Goal: Check status: Check status

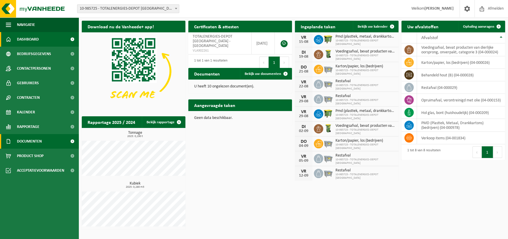
click at [29, 140] on span "Documenten" at bounding box center [29, 141] width 25 height 15
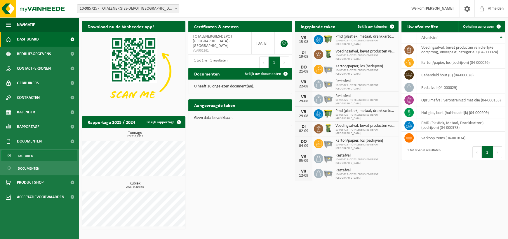
click at [22, 153] on span "Facturen" at bounding box center [25, 156] width 15 height 11
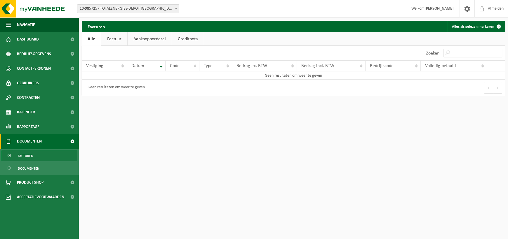
click at [114, 41] on link "Factuur" at bounding box center [114, 38] width 26 height 13
click at [28, 115] on span "Kalender" at bounding box center [26, 112] width 18 height 15
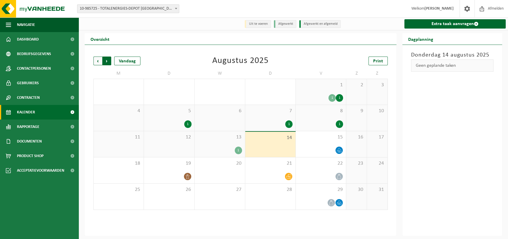
click at [94, 61] on span "Vorige" at bounding box center [97, 61] width 9 height 9
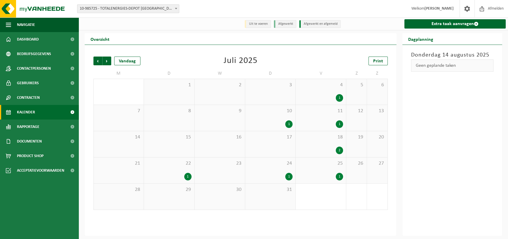
click at [142, 11] on span "10-985725 - TOTALENERGIES-DEPOT [GEOGRAPHIC_DATA] - [GEOGRAPHIC_DATA]" at bounding box center [128, 9] width 102 height 8
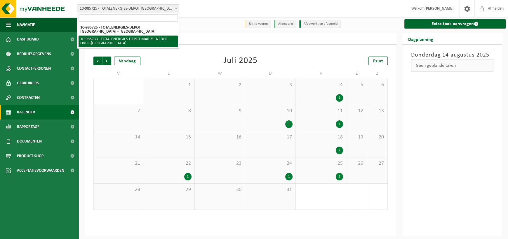
select select "165275"
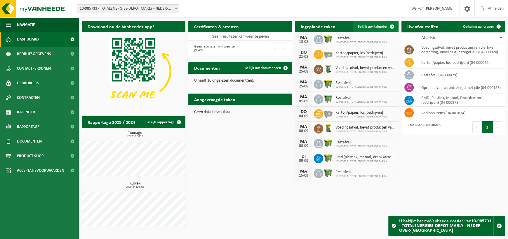
click at [374, 26] on span "Bekijk uw kalender" at bounding box center [373, 27] width 30 height 4
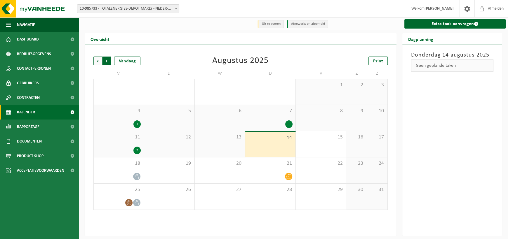
click at [95, 60] on span "Vorige" at bounding box center [97, 61] width 9 height 9
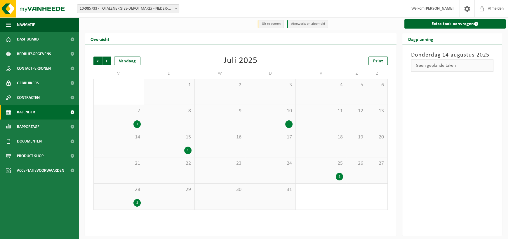
click at [185, 150] on div "1" at bounding box center [187, 151] width 7 height 8
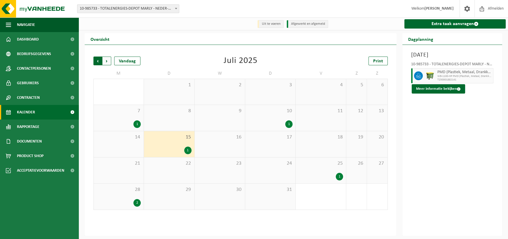
click at [108, 63] on span "Volgende" at bounding box center [107, 61] width 9 height 9
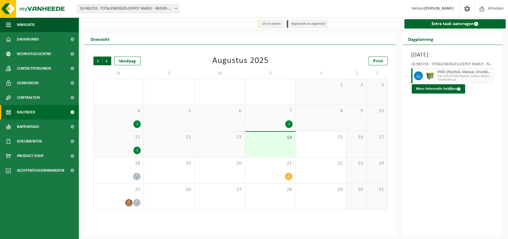
click at [108, 63] on span "Volgende" at bounding box center [107, 61] width 9 height 9
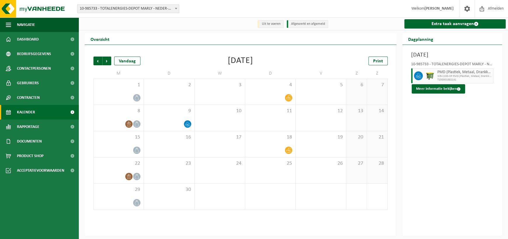
click at [108, 63] on span "Volgende" at bounding box center [107, 61] width 9 height 9
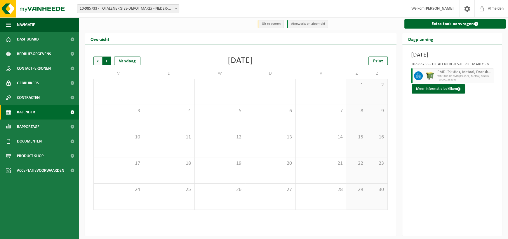
click at [95, 61] on span "Vorige" at bounding box center [97, 61] width 9 height 9
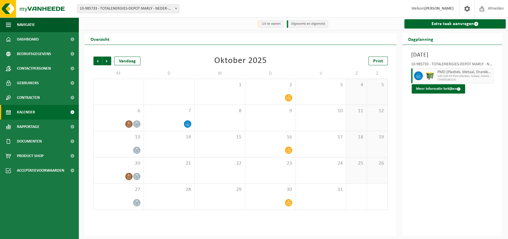
click at [95, 61] on span "Vorige" at bounding box center [97, 61] width 9 height 9
click at [101, 63] on span "Vorige" at bounding box center [97, 61] width 9 height 9
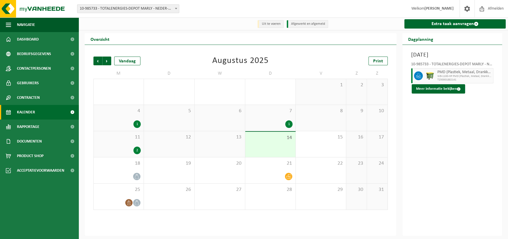
click at [99, 61] on span "Vorige" at bounding box center [97, 61] width 9 height 9
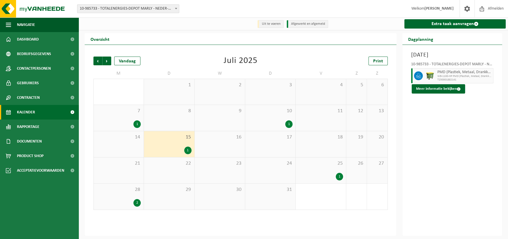
click at [123, 127] on div "1" at bounding box center [119, 125] width 44 height 8
